Goal: Navigation & Orientation: Find specific page/section

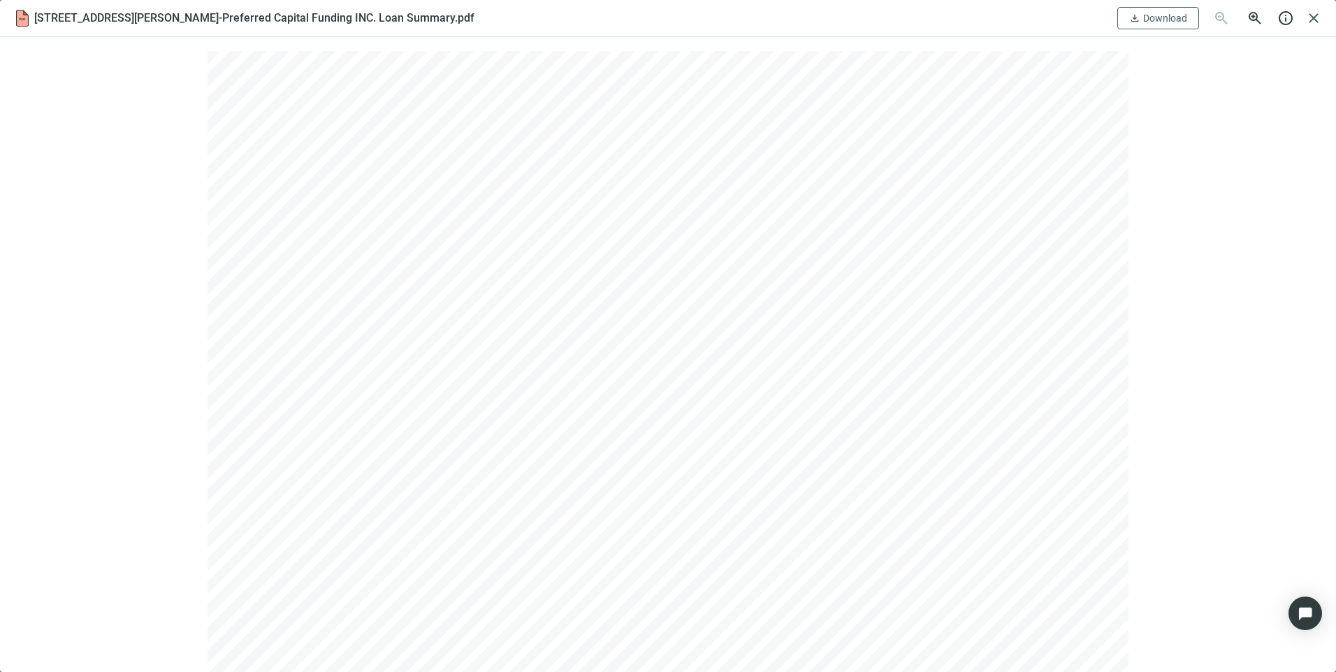
scroll to position [2870, 0]
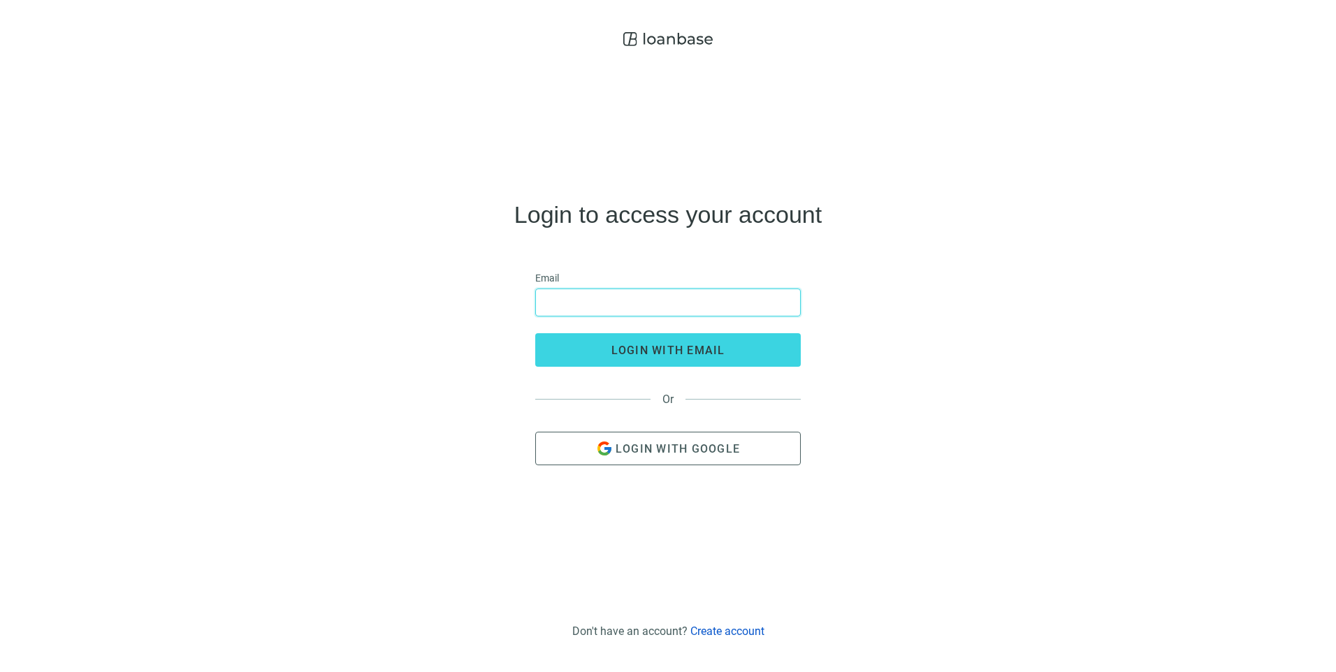
click at [637, 301] on input "email" at bounding box center [667, 302] width 247 height 27
type input "**********"
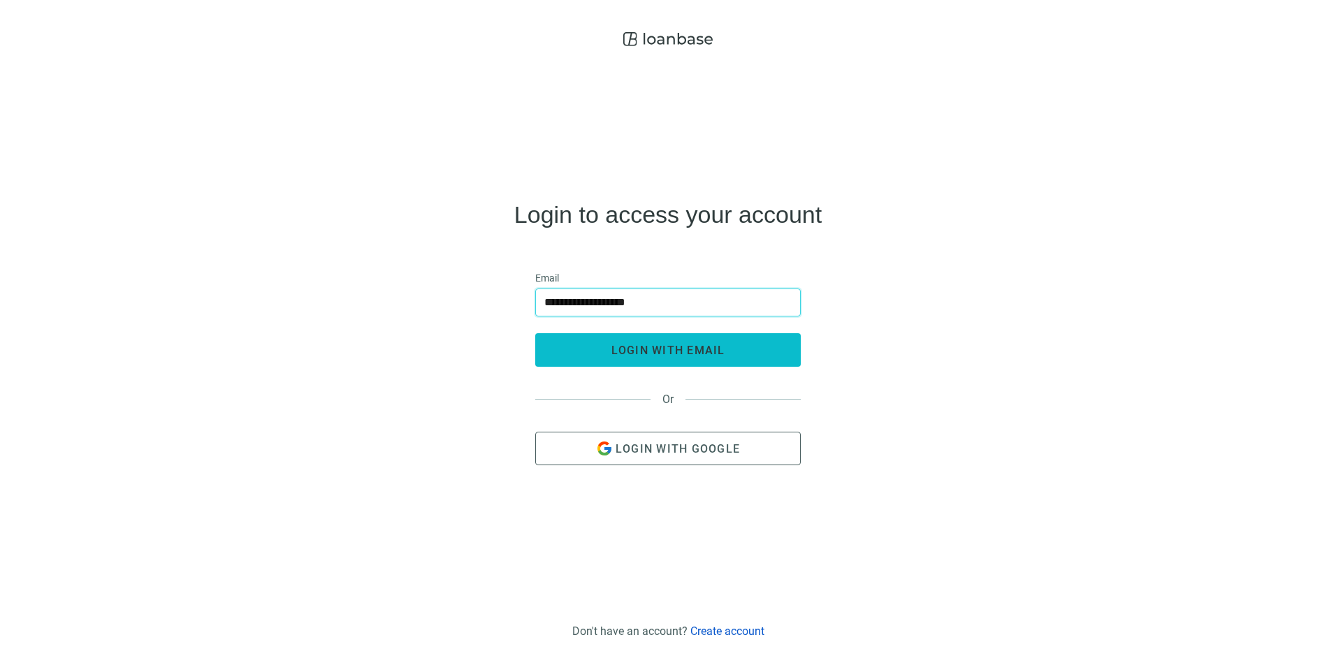
click at [628, 348] on span "login with email" at bounding box center [669, 350] width 114 height 13
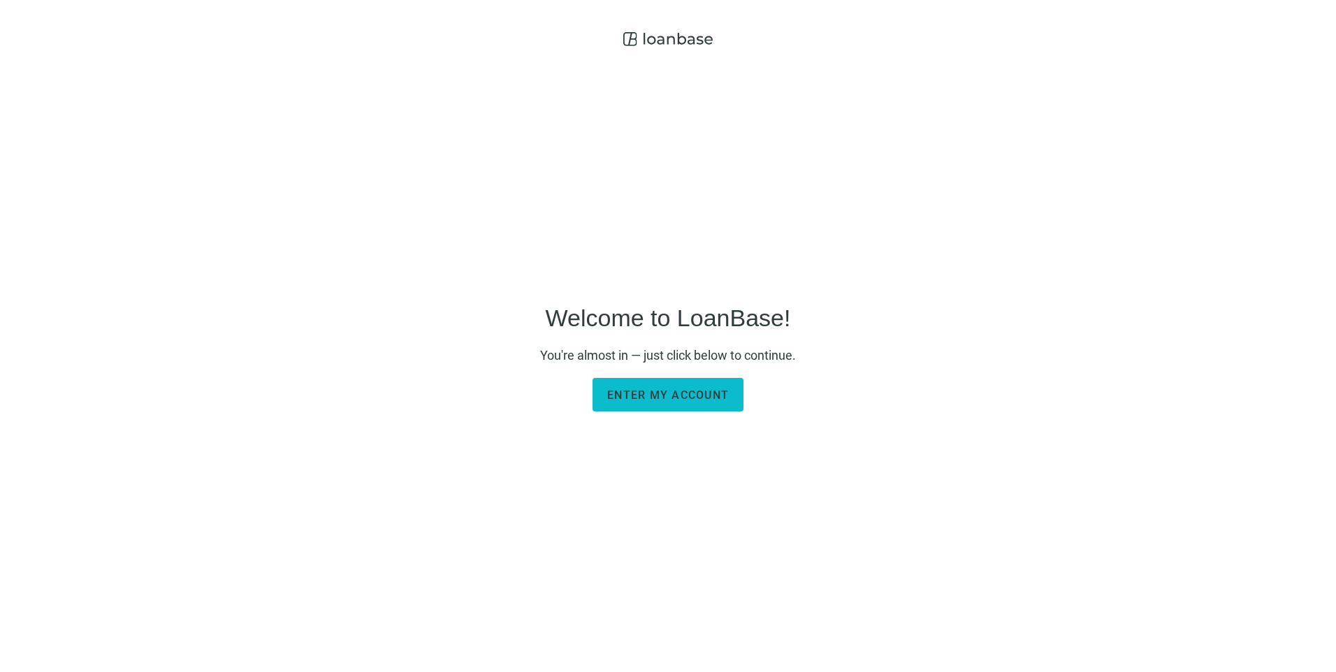
click at [636, 407] on button "Enter my account" at bounding box center [668, 395] width 151 height 34
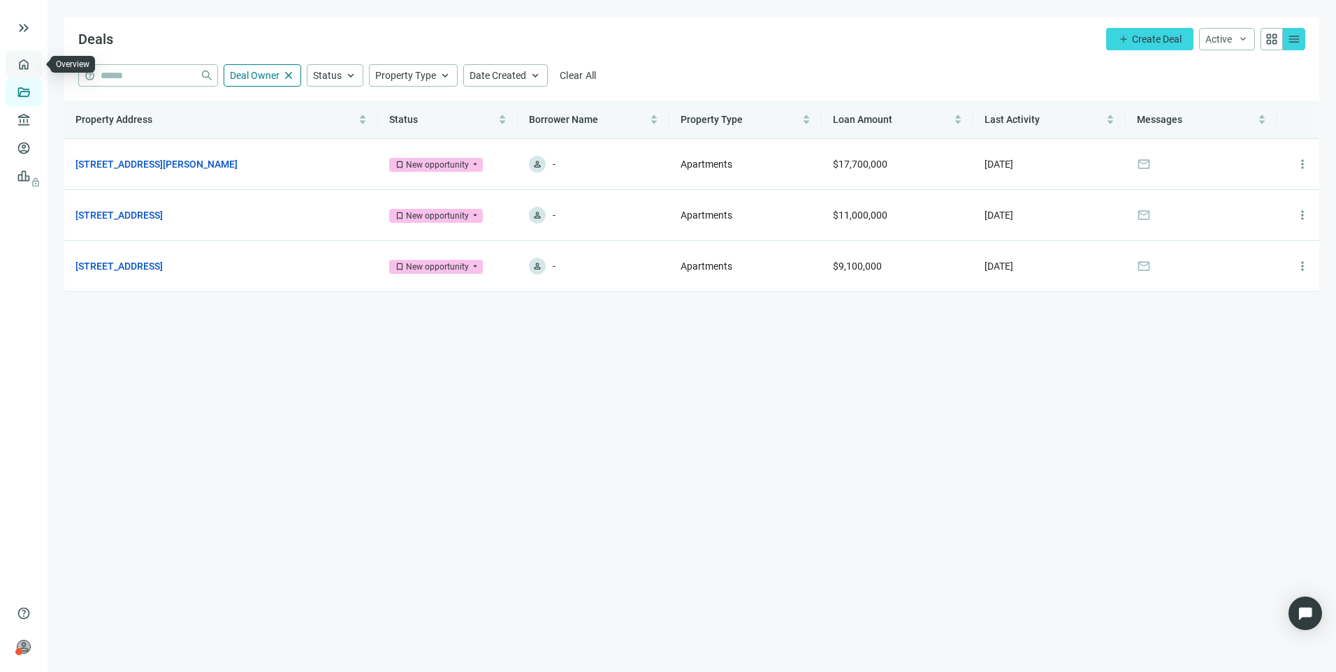
click at [35, 70] on link "Overview" at bounding box center [55, 64] width 41 height 11
